Goal: Navigation & Orientation: Understand site structure

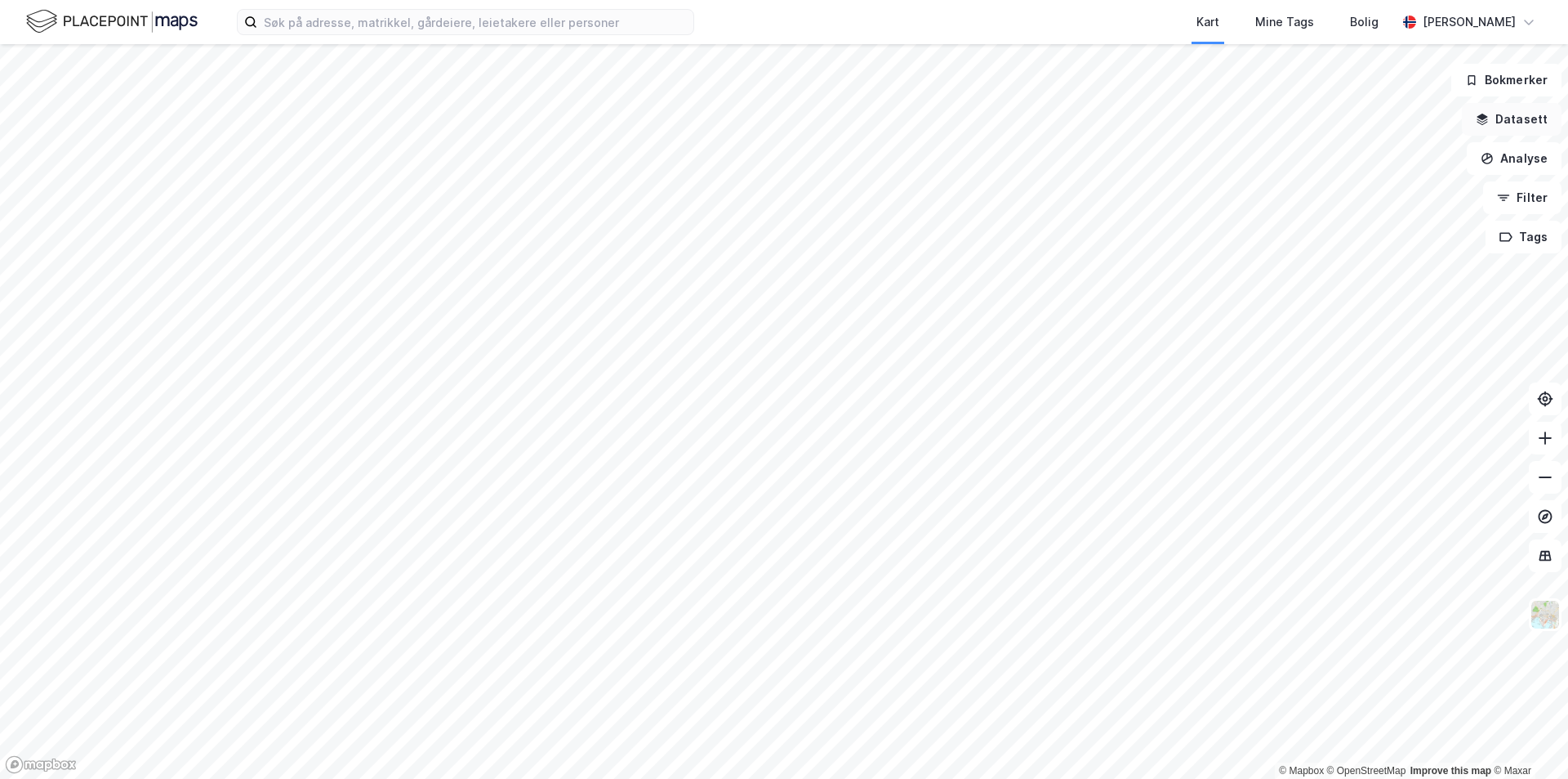
click at [1518, 118] on button "Datasett" at bounding box center [1512, 119] width 100 height 33
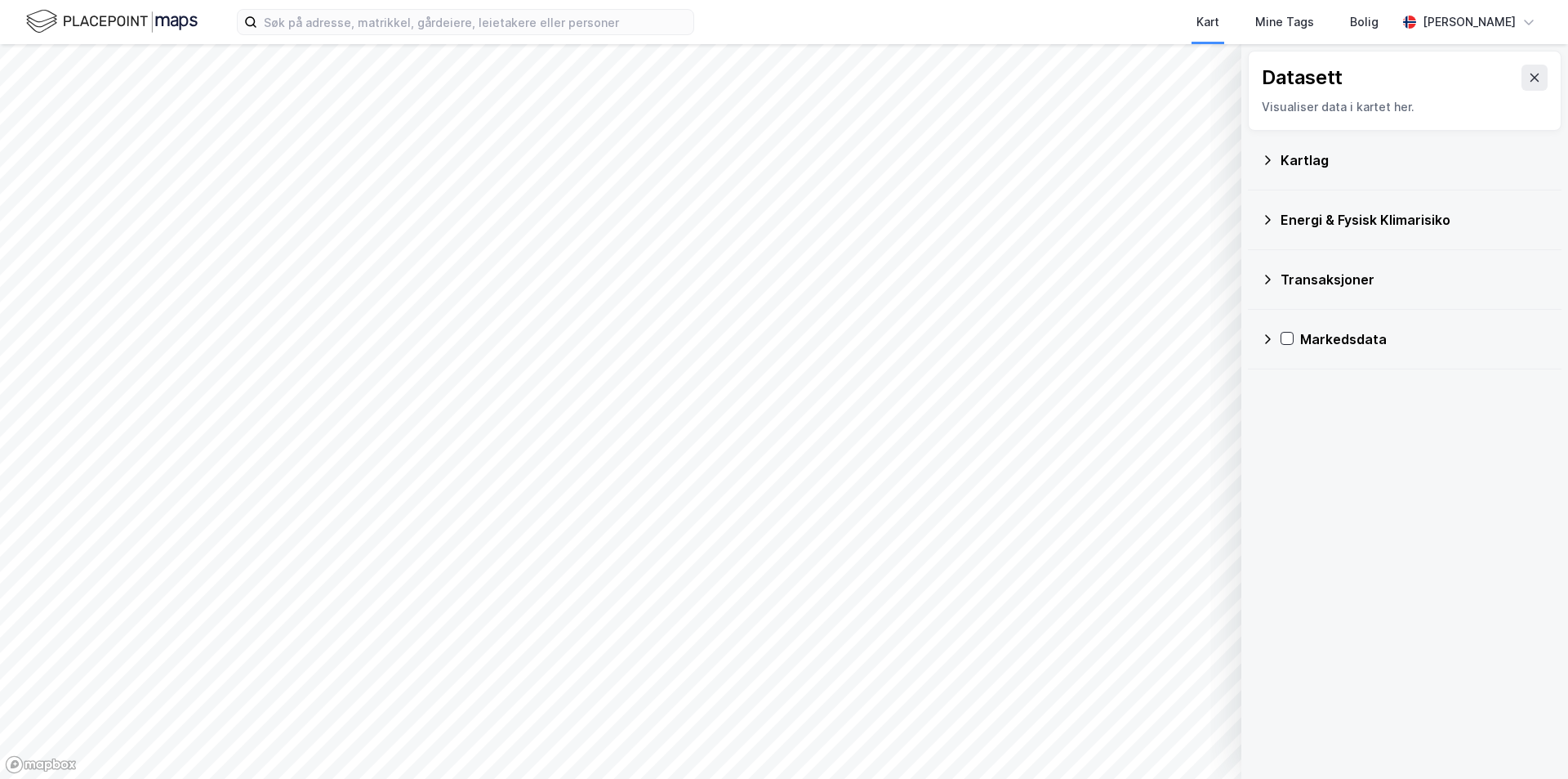
click at [1269, 161] on icon at bounding box center [1268, 161] width 13 height 13
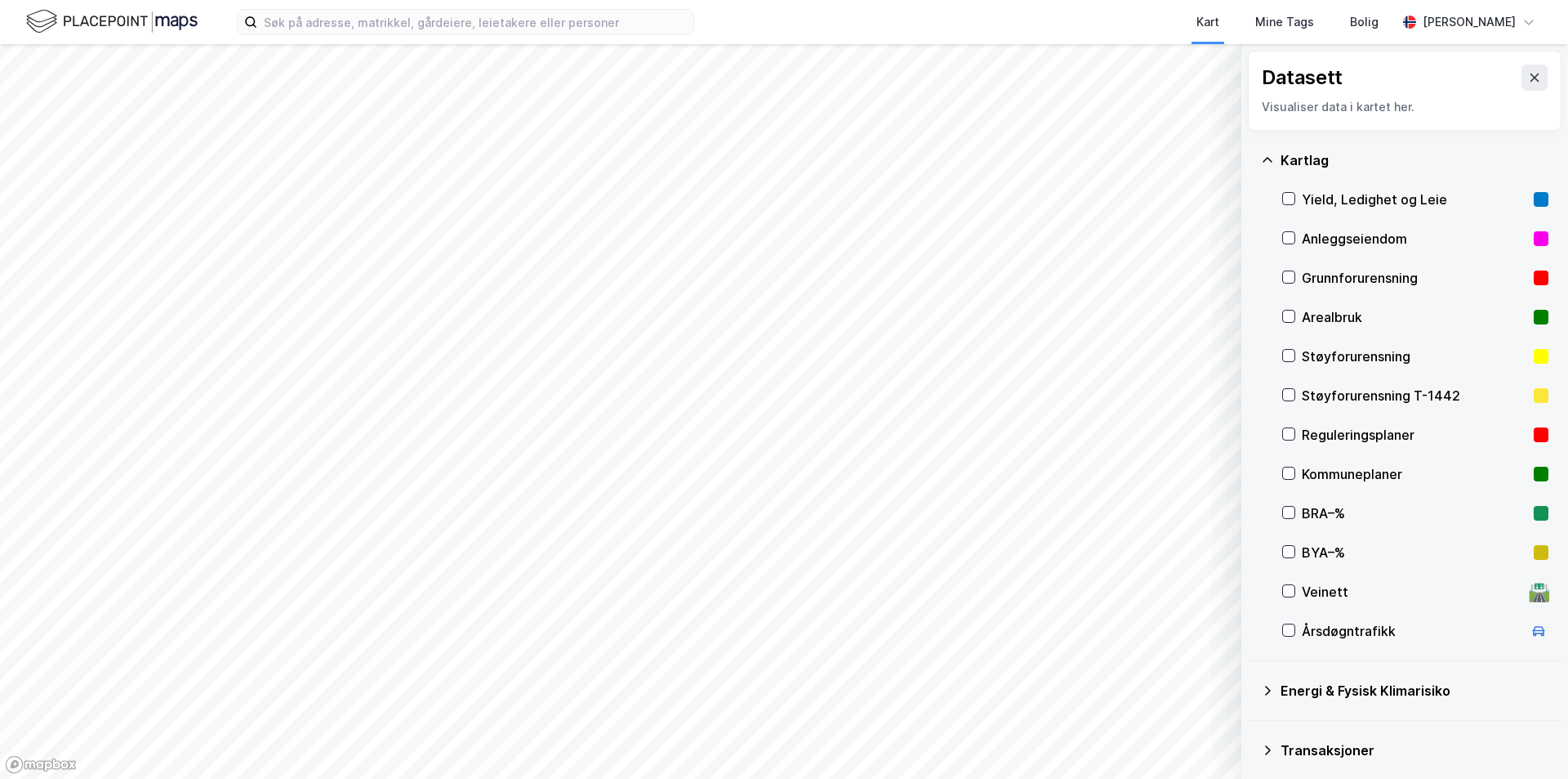
click at [1269, 161] on icon at bounding box center [1268, 161] width 13 height 13
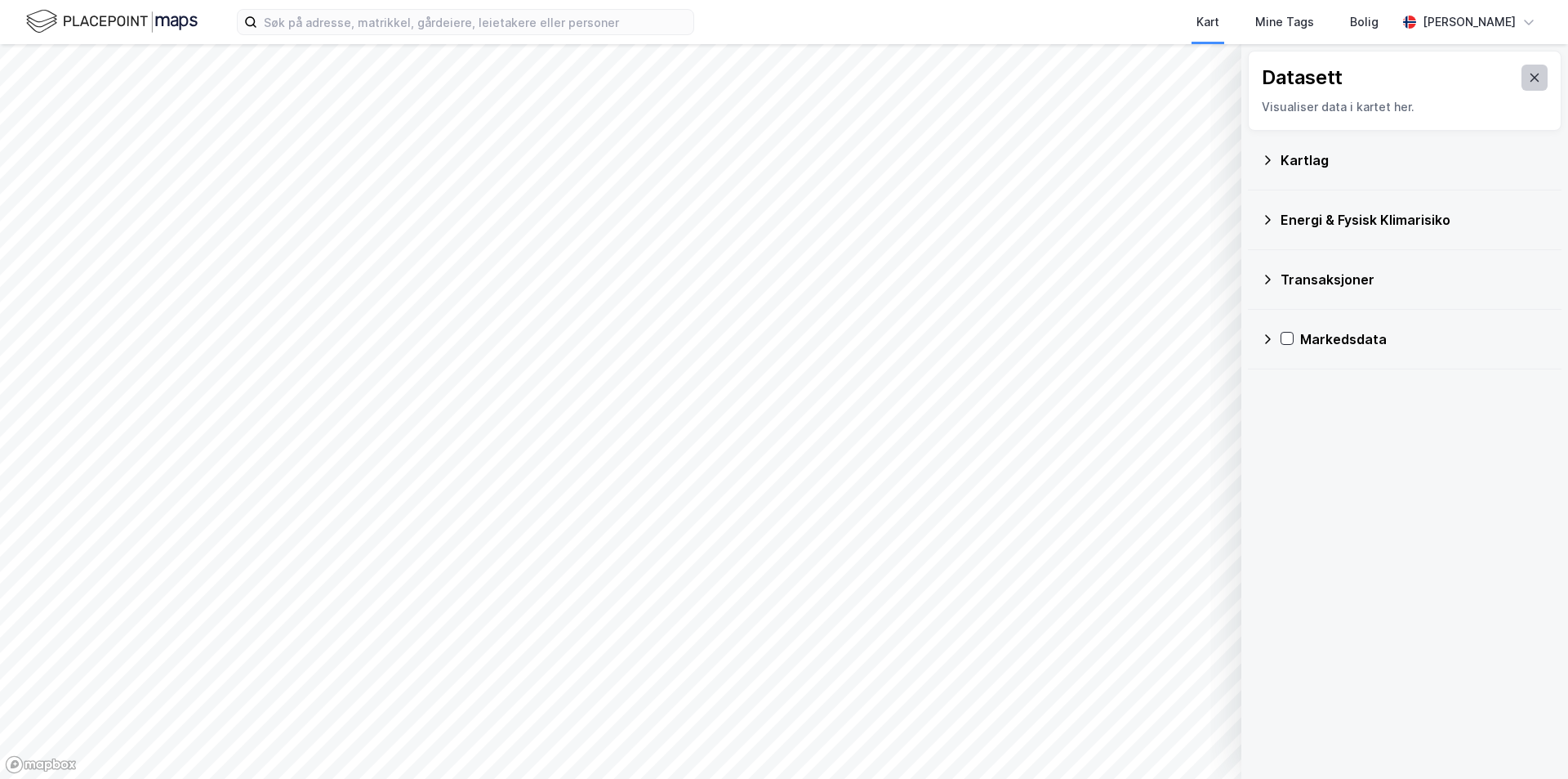
click at [1530, 80] on icon at bounding box center [1535, 77] width 9 height 8
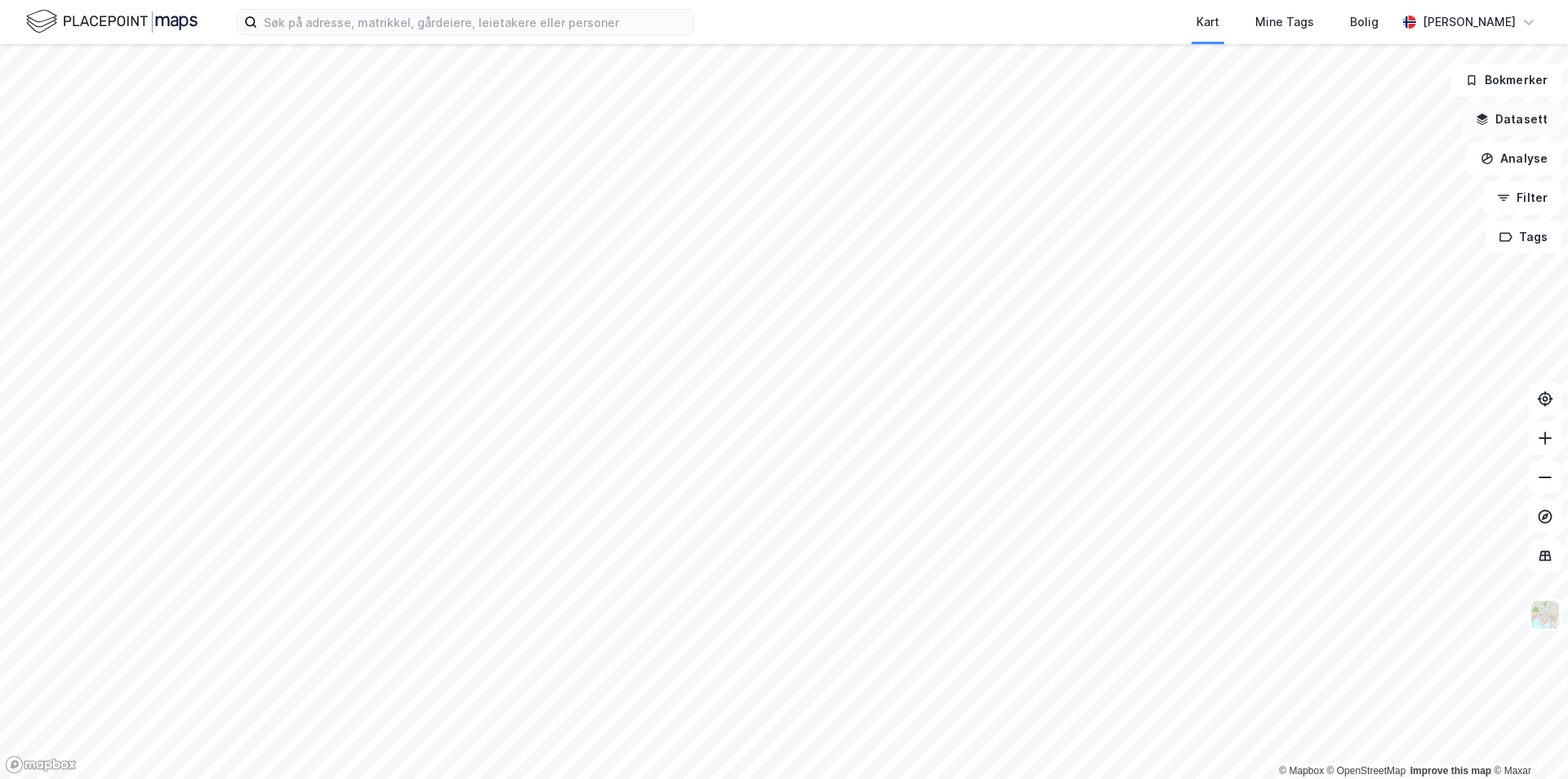
click at [1513, 116] on button "Datasett" at bounding box center [1512, 119] width 100 height 33
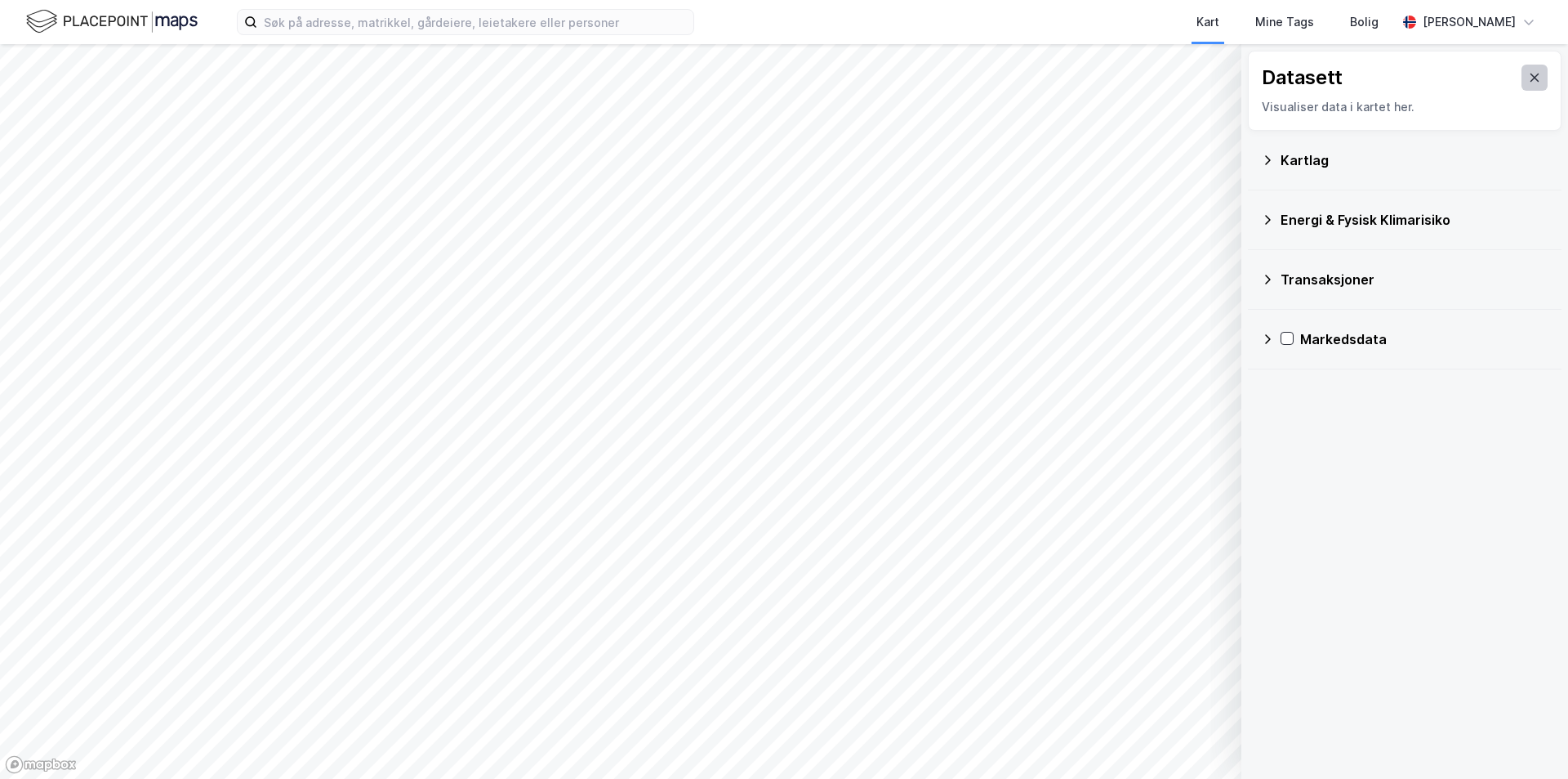
click at [1530, 81] on icon at bounding box center [1535, 77] width 9 height 8
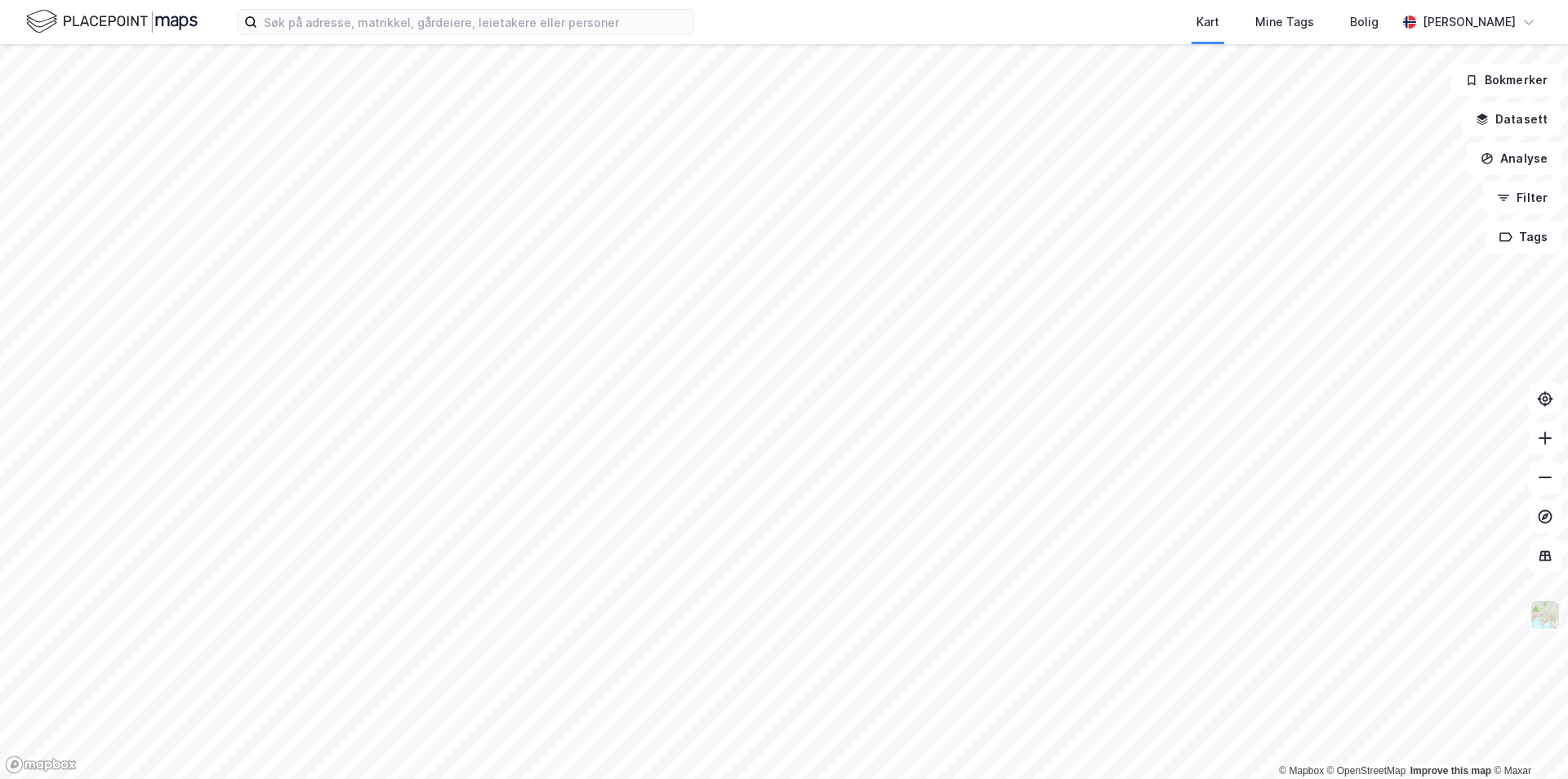
click at [1548, 624] on img at bounding box center [1545, 614] width 31 height 31
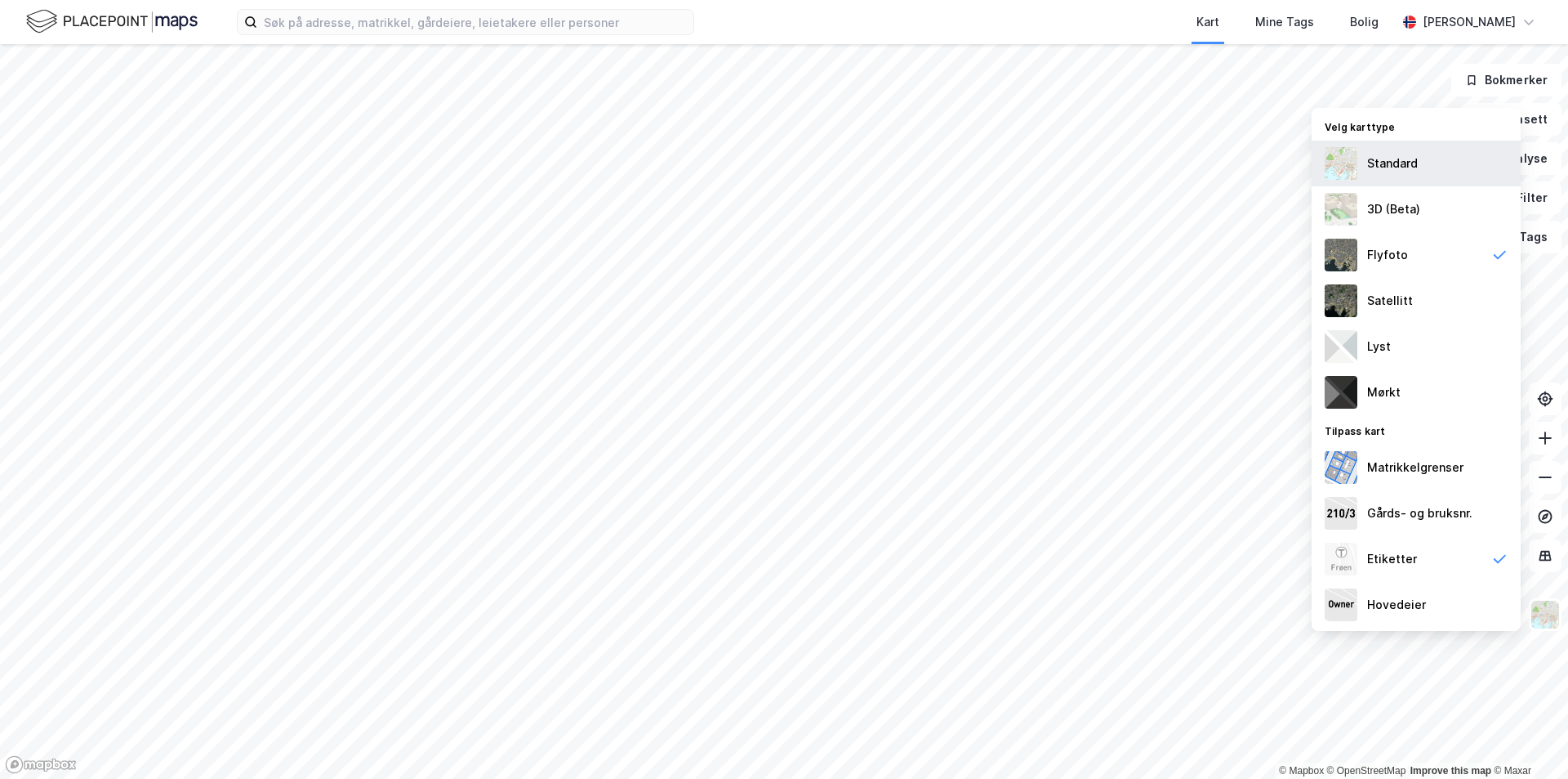
click at [1413, 174] on div "Standard" at bounding box center [1416, 163] width 209 height 45
